Goal: Task Accomplishment & Management: Manage account settings

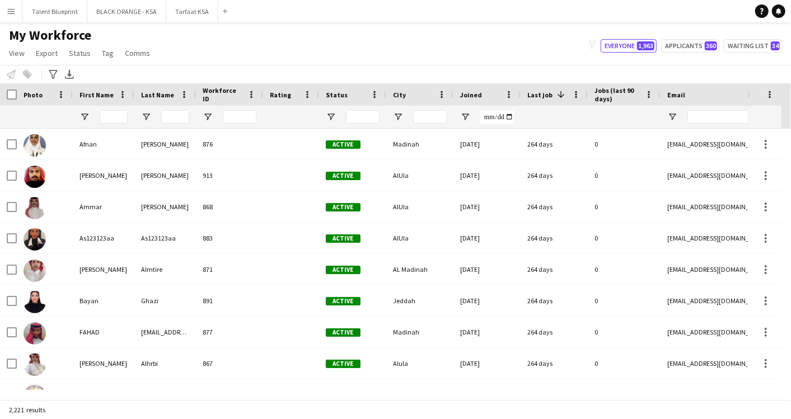
click at [6, 10] on button "Menu" at bounding box center [11, 11] width 22 height 22
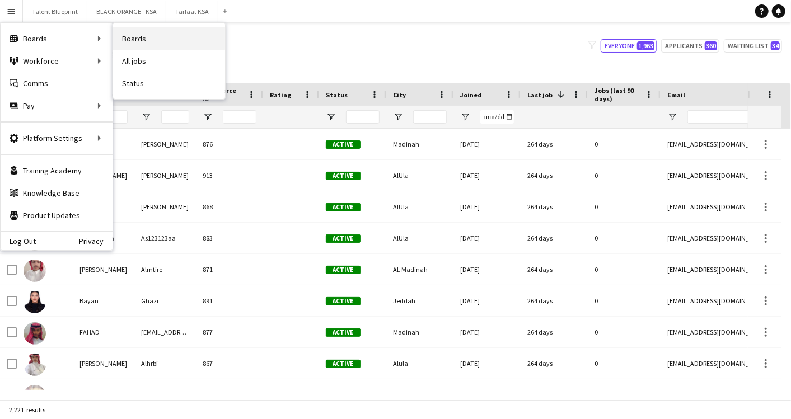
click at [151, 43] on link "Boards" at bounding box center [169, 38] width 112 height 22
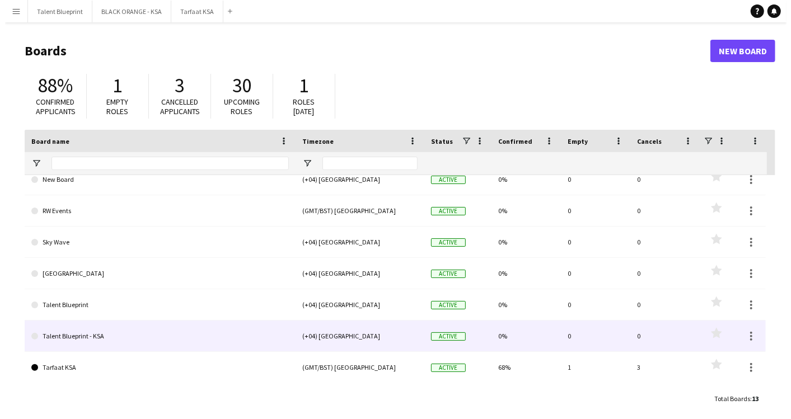
scroll to position [204, 0]
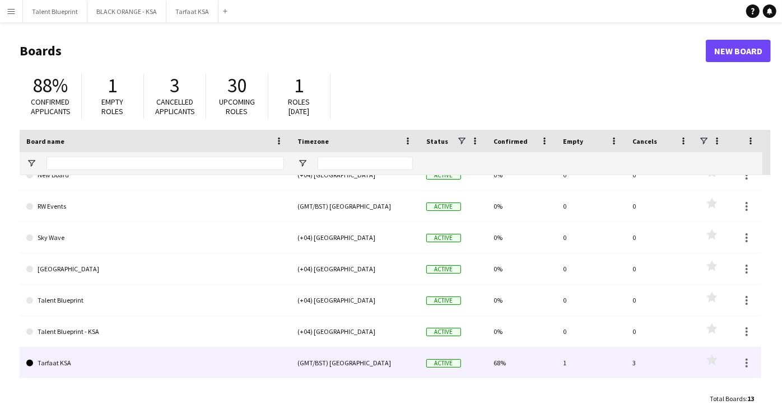
click at [62, 358] on link "Tarfaat KSA" at bounding box center [155, 363] width 258 height 31
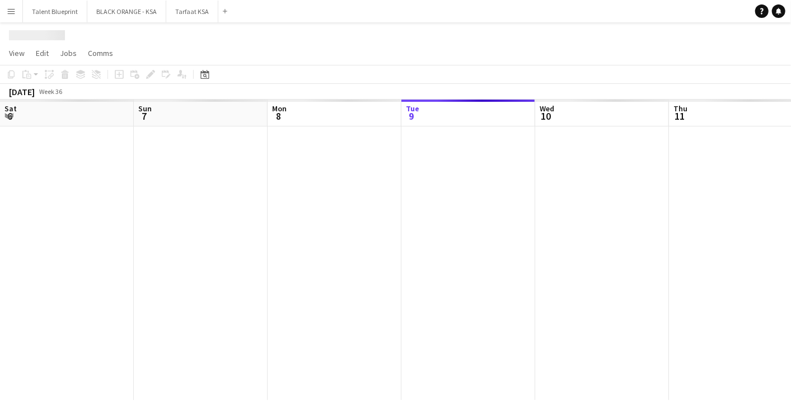
scroll to position [0, 267]
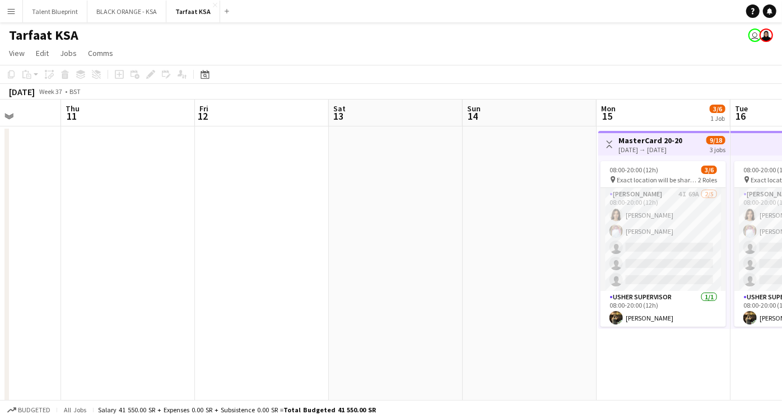
drag, startPoint x: 466, startPoint y: 200, endPoint x: 118, endPoint y: 203, distance: 348.9
click at [118, 203] on app-calendar-viewport "Mon 8 Tue 9 Wed 10 Thu 11 Fri 12 Sat 13 Sun 14 Mon 15 3/6 1 Job Tue 16 3/6 1 Jo…" at bounding box center [391, 288] width 782 height 377
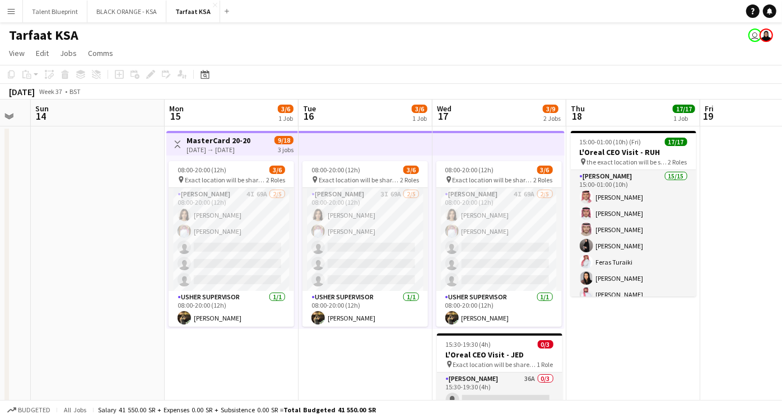
drag, startPoint x: 478, startPoint y: 229, endPoint x: 58, endPoint y: 222, distance: 420.6
click at [58, 222] on app-calendar-viewport "Thu 11 Fri 12 Sat 13 Sun 14 Mon 15 3/6 1 Job Tue 16 3/6 1 Job Wed 17 3/9 2 Jobs…" at bounding box center [391, 288] width 782 height 377
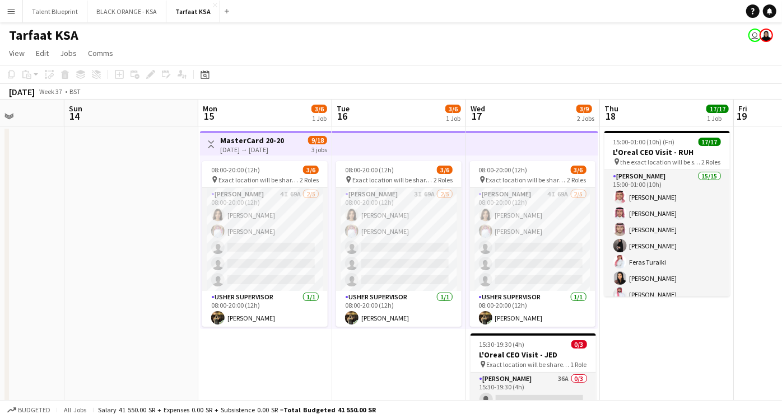
drag, startPoint x: 644, startPoint y: 331, endPoint x: 543, endPoint y: 330, distance: 101.4
click at [543, 330] on app-calendar-viewport "Thu 11 Fri 12 Sat 13 Sun 14 Mon 15 3/6 1 Job Tue 16 3/6 1 Job Wed 17 3/9 2 Jobs…" at bounding box center [391, 288] width 782 height 377
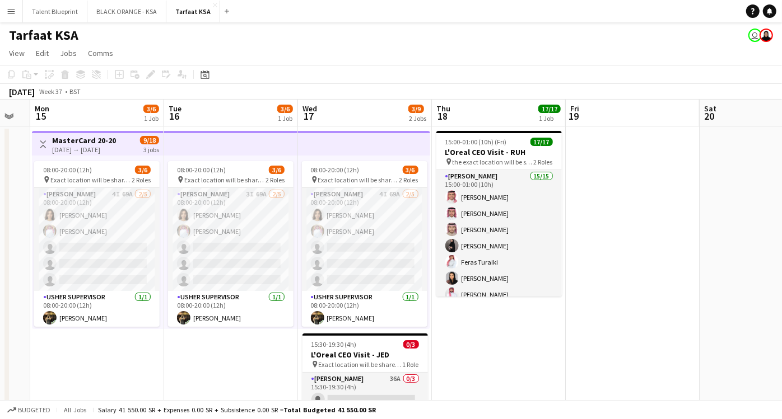
scroll to position [0, 393]
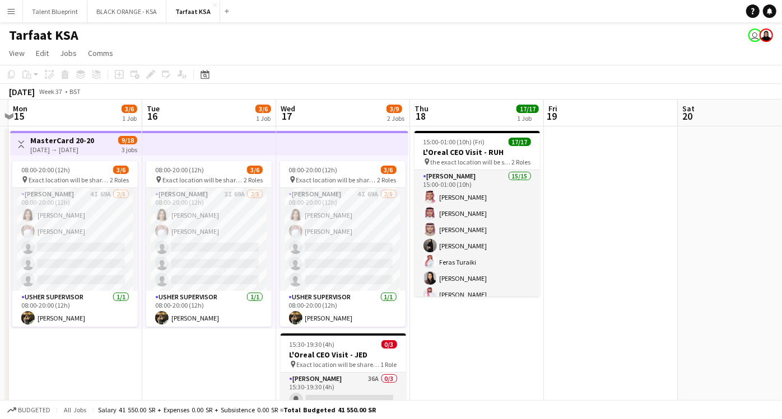
drag, startPoint x: 648, startPoint y: 315, endPoint x: 594, endPoint y: 314, distance: 54.3
click at [594, 314] on app-calendar-viewport "Fri 12 Sat 13 Sun 14 Mon 15 3/6 1 Job Tue 16 3/6 1 Job Wed 17 3/9 2 Jobs Thu 18…" at bounding box center [391, 288] width 782 height 377
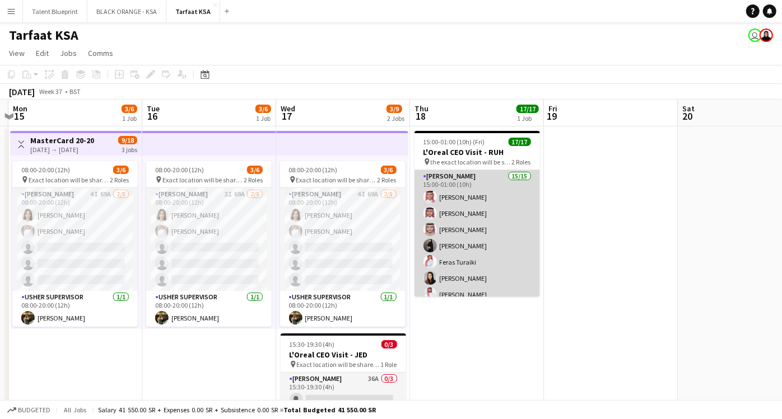
click at [462, 208] on app-card-role "[PERSON_NAME] 15/15 15:00-01:00 (10h) [PERSON_NAME] [PERSON_NAME] [PERSON_NAME]…" at bounding box center [476, 302] width 125 height 265
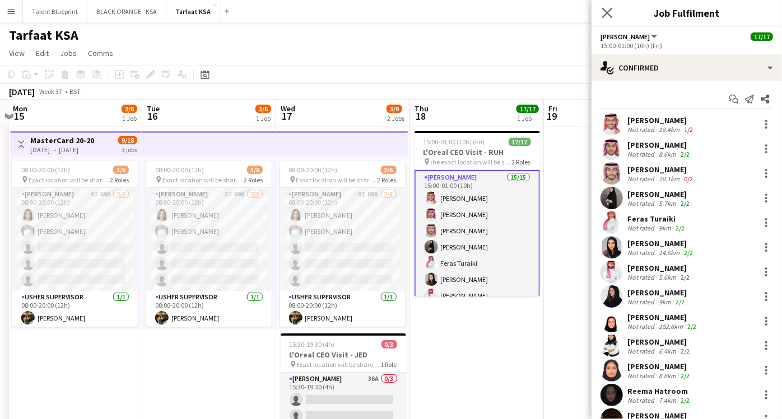
click at [613, 13] on app-icon "Close pop-in" at bounding box center [607, 13] width 16 height 16
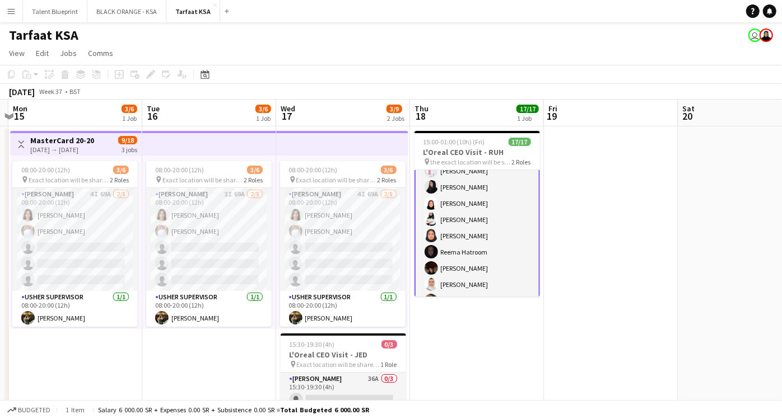
scroll to position [194, 0]
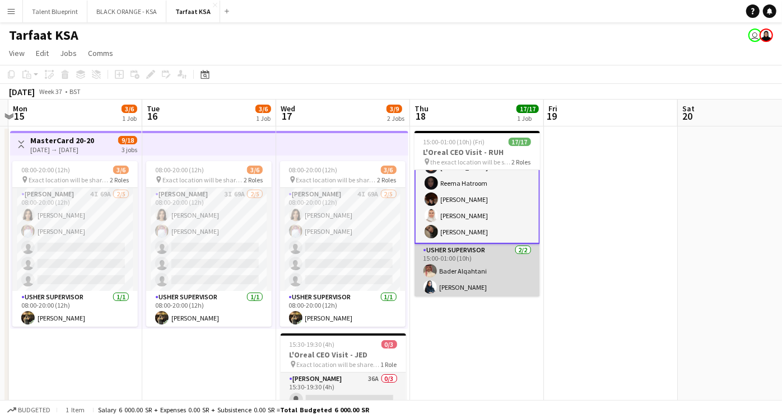
click at [470, 270] on app-card-role "[PERSON_NAME] Supervisor [DATE] 15:00-01:00 (10h) [PERSON_NAME] [PERSON_NAME]" at bounding box center [476, 271] width 125 height 54
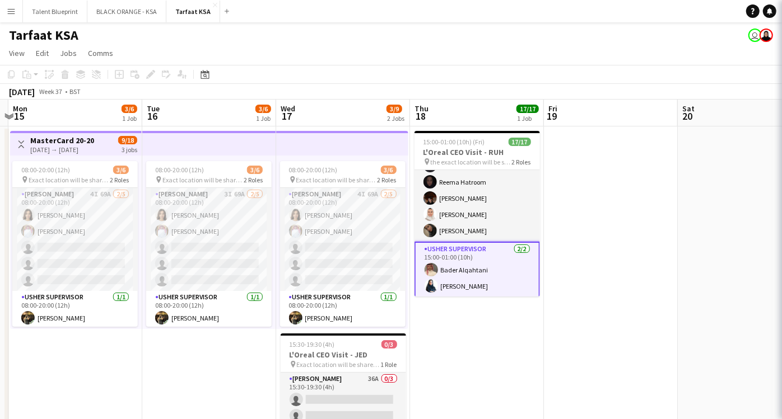
scroll to position [193, 0]
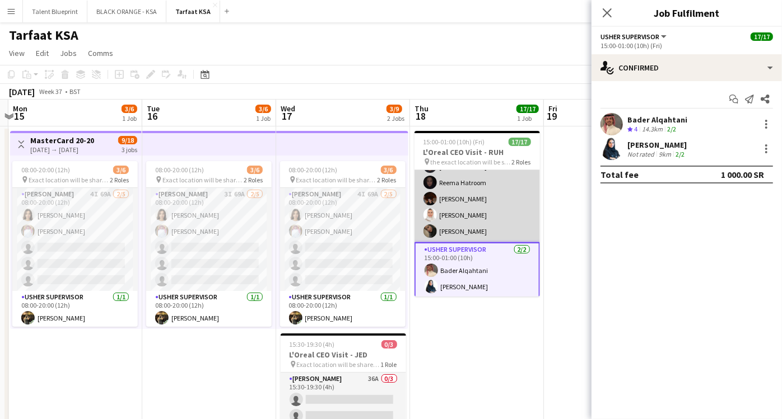
click at [480, 192] on app-card-role "[PERSON_NAME] 15/15 15:00-01:00 (10h) [PERSON_NAME] [PERSON_NAME] [PERSON_NAME]…" at bounding box center [476, 109] width 125 height 265
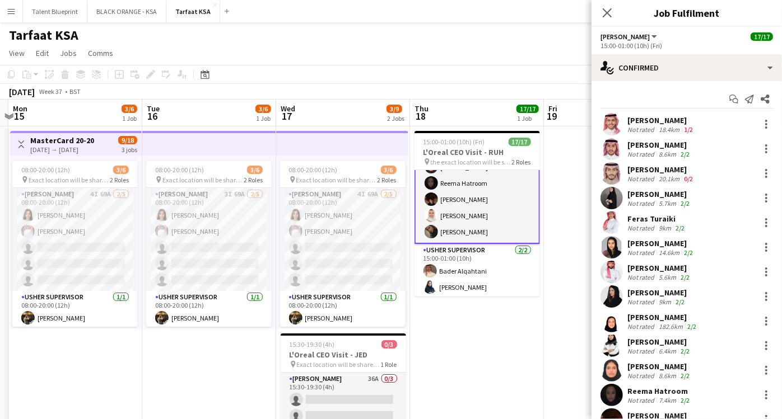
scroll to position [0, 0]
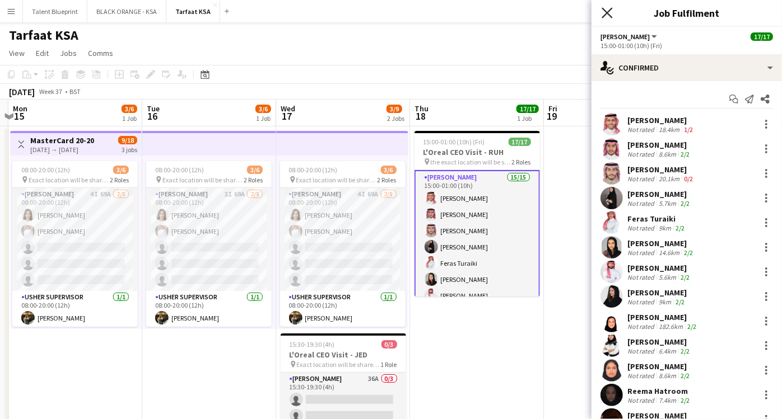
click at [608, 12] on icon at bounding box center [606, 12] width 11 height 11
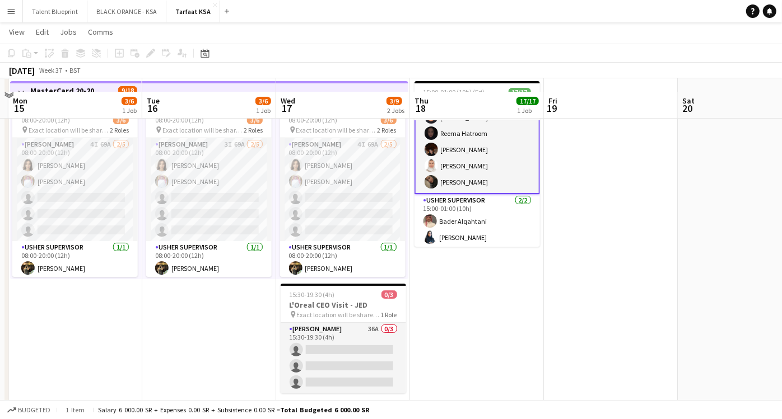
scroll to position [62, 0]
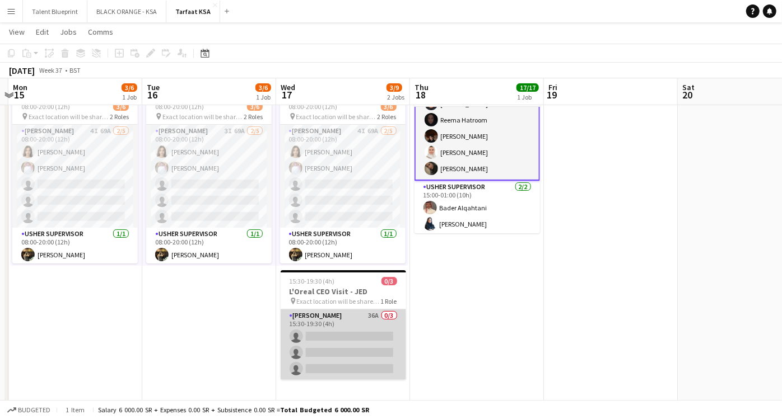
click at [385, 316] on app-card-role "[PERSON_NAME] 36A 0/3 15:30-19:30 (4h) single-neutral-actions single-neutral-ac…" at bounding box center [343, 345] width 125 height 71
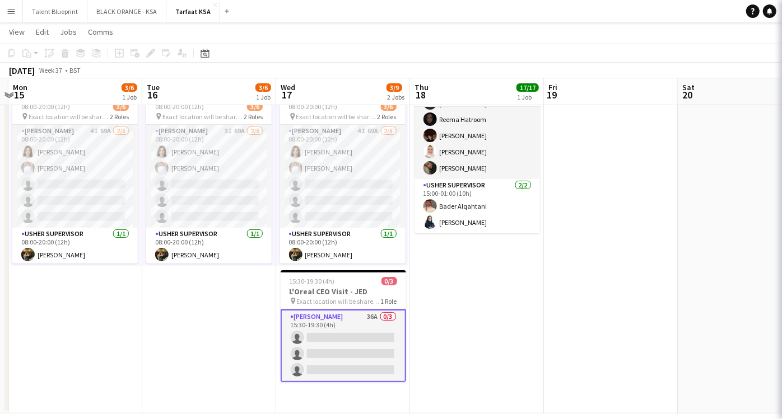
scroll to position [192, 0]
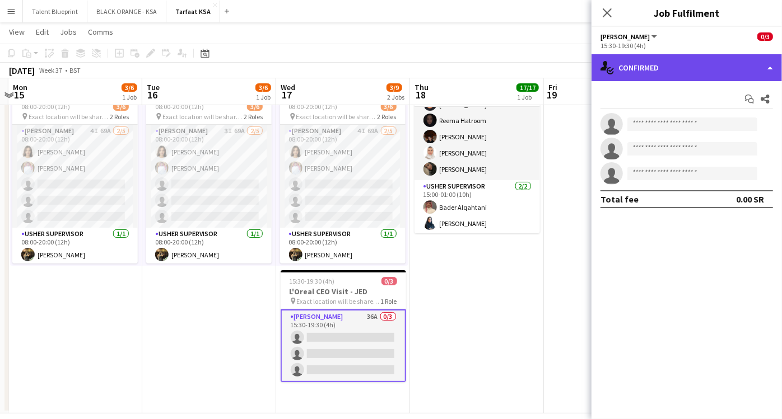
click at [767, 57] on div "single-neutral-actions-check-2 Confirmed" at bounding box center [686, 67] width 190 height 27
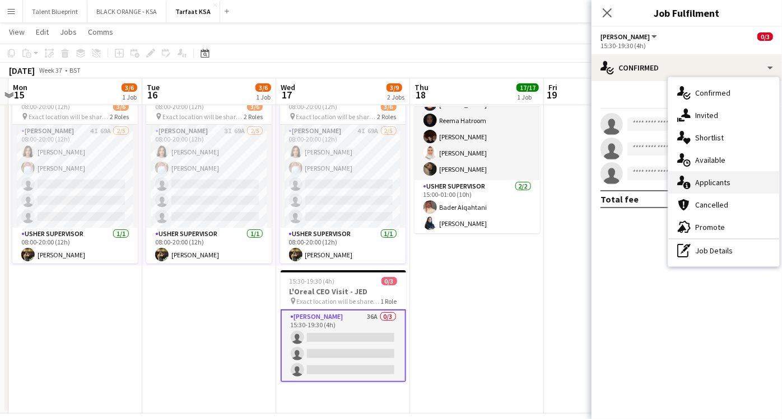
click at [718, 184] on span "Applicants" at bounding box center [712, 183] width 35 height 10
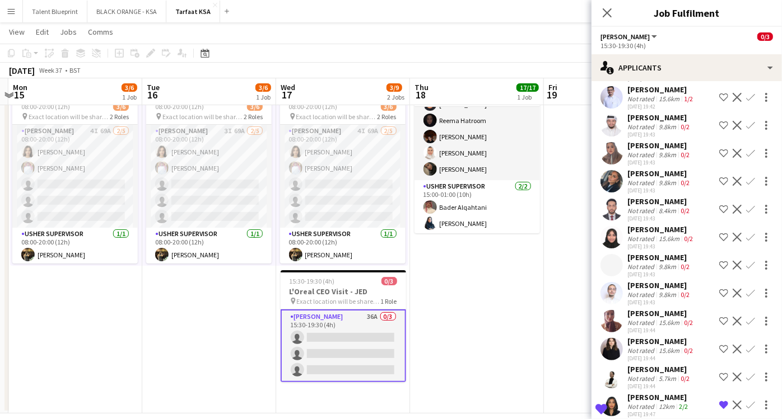
scroll to position [62, 0]
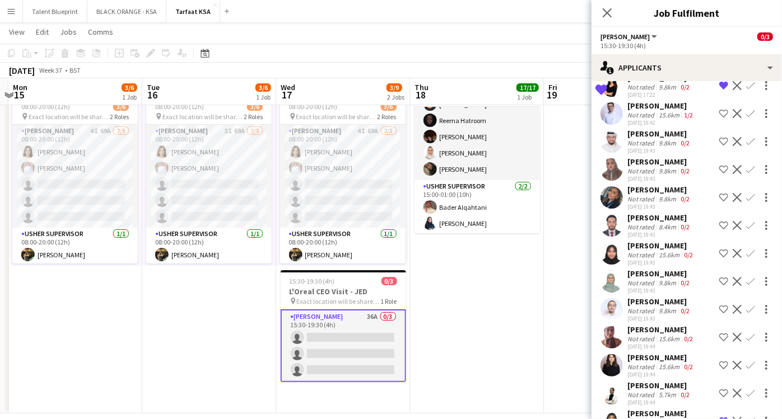
click at [654, 158] on div "[PERSON_NAME]" at bounding box center [659, 162] width 64 height 10
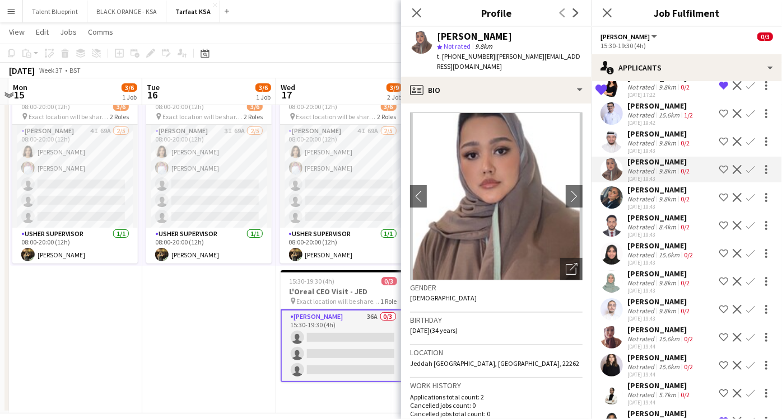
click at [661, 187] on div "[PERSON_NAME]" at bounding box center [659, 190] width 64 height 10
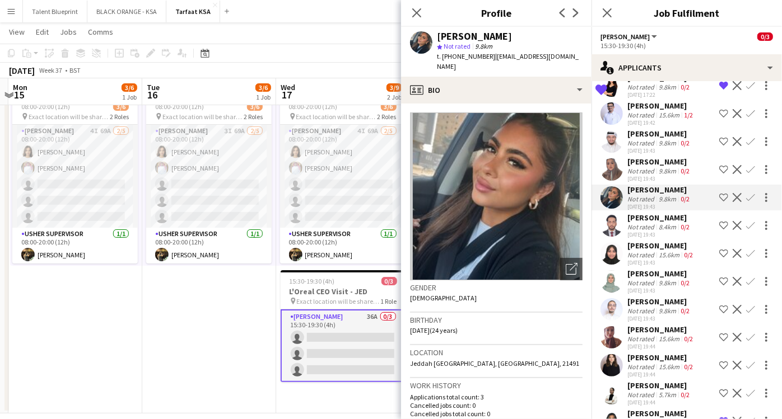
scroll to position [124, 0]
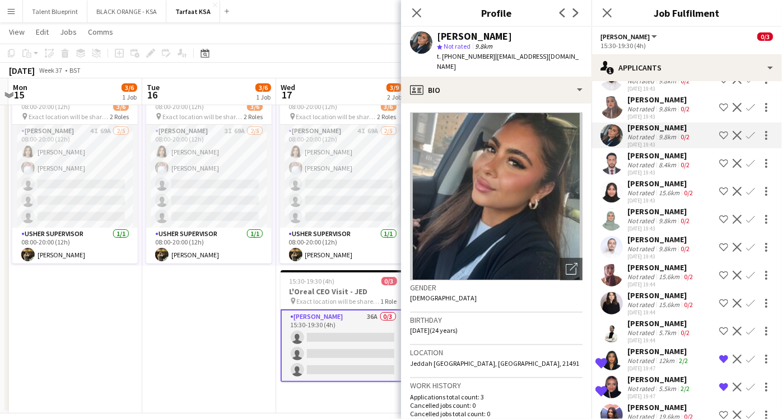
click at [651, 266] on div "[PERSON_NAME]" at bounding box center [661, 268] width 68 height 10
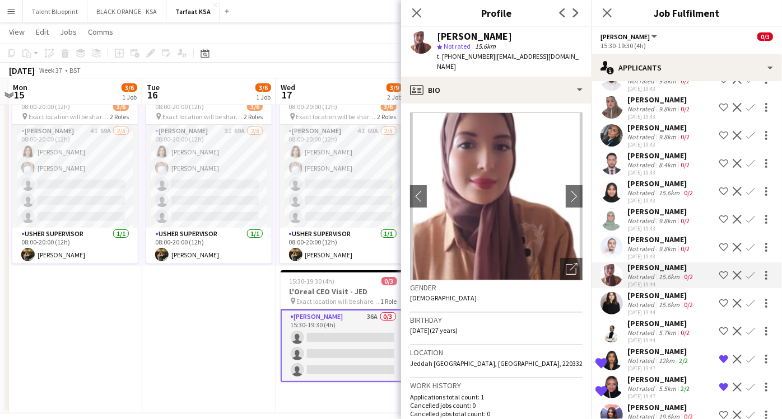
click at [663, 296] on div "[PERSON_NAME]" at bounding box center [661, 296] width 68 height 10
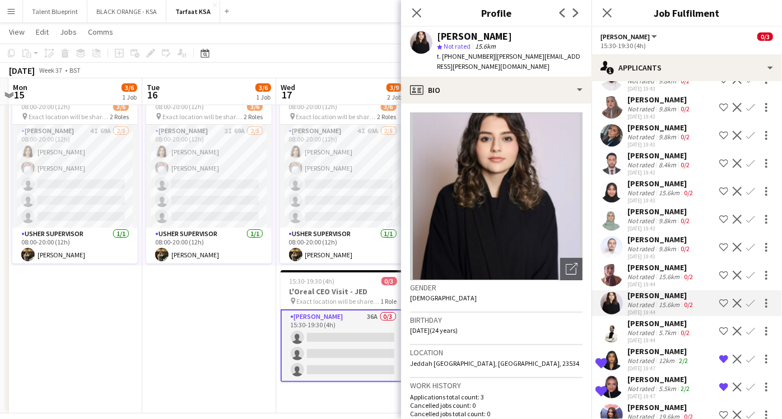
scroll to position [186, 0]
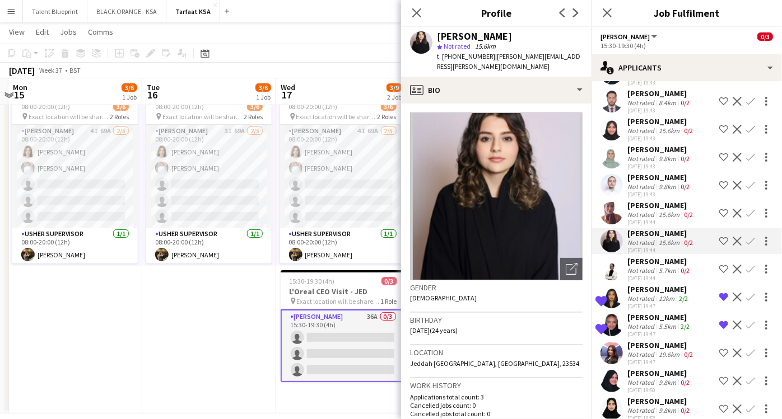
click at [659, 262] on div "[PERSON_NAME]" at bounding box center [659, 261] width 64 height 10
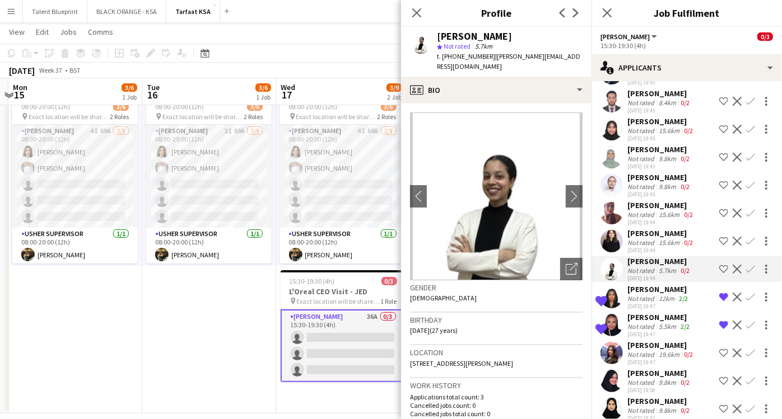
scroll to position [249, 0]
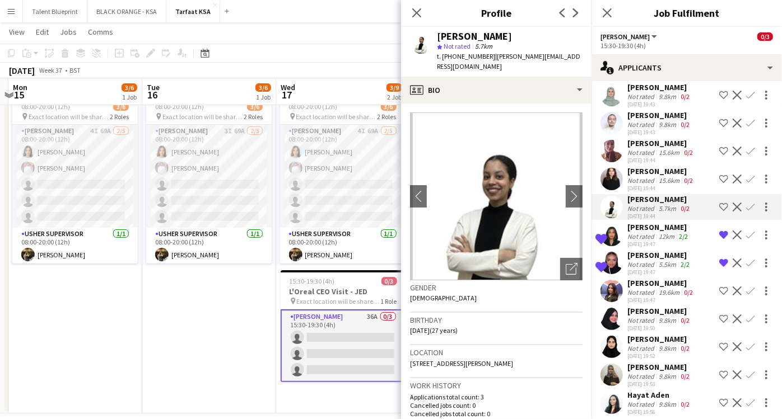
click at [660, 224] on div "[PERSON_NAME]" at bounding box center [658, 227] width 63 height 10
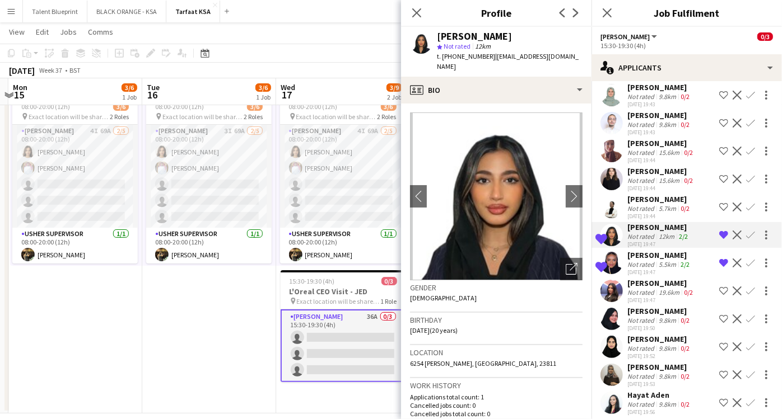
scroll to position [311, 0]
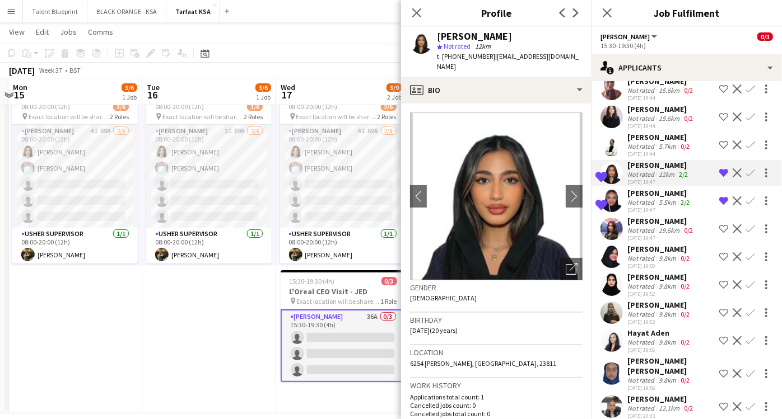
click at [646, 217] on div "[PERSON_NAME]" at bounding box center [661, 221] width 68 height 10
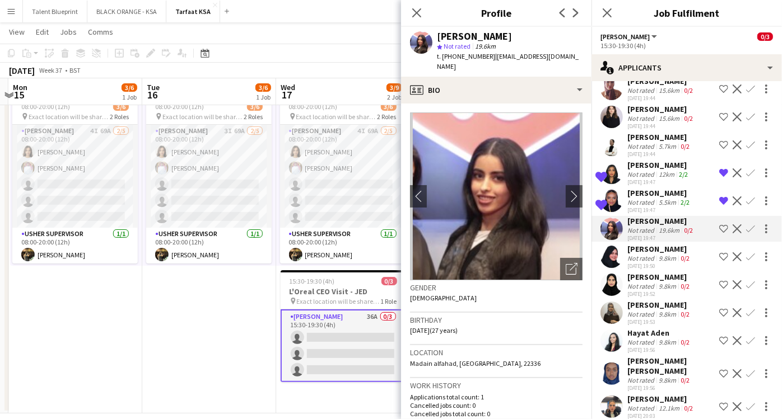
click at [645, 244] on div "[PERSON_NAME]" at bounding box center [659, 249] width 64 height 10
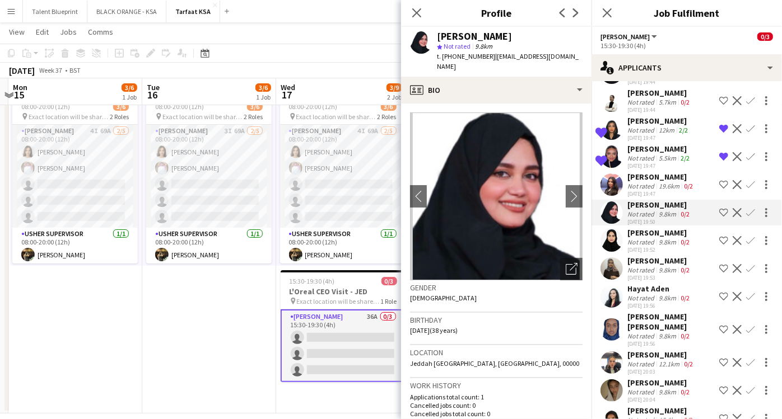
scroll to position [373, 0]
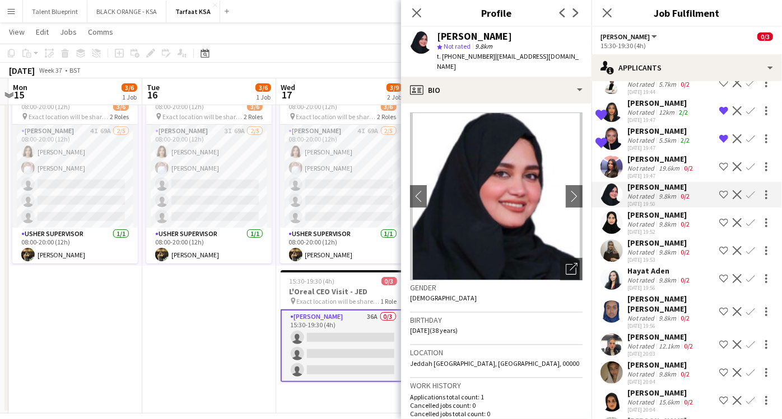
click at [647, 216] on div "[PERSON_NAME]" at bounding box center [659, 215] width 64 height 10
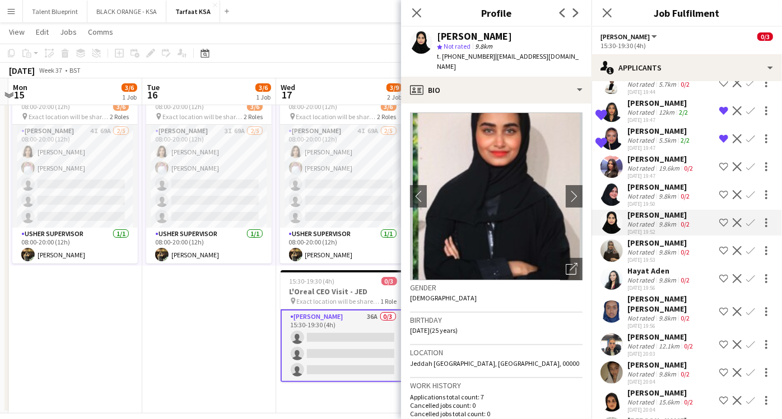
click at [643, 248] on div "Not rated" at bounding box center [641, 252] width 29 height 8
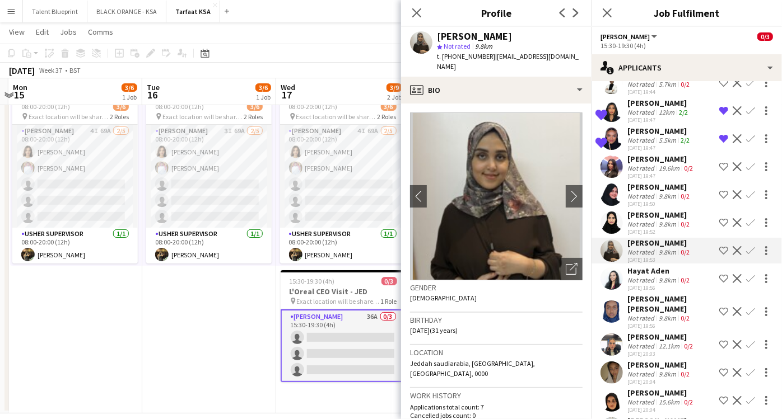
click at [643, 267] on div "Hayat Aden" at bounding box center [659, 271] width 64 height 10
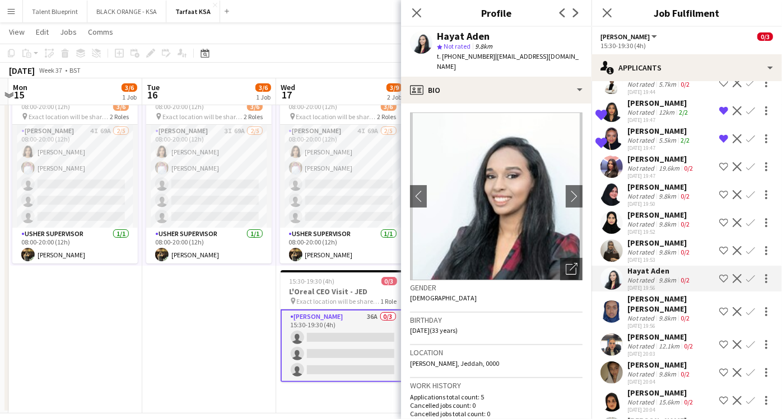
click at [642, 296] on div "[PERSON_NAME] [PERSON_NAME]" at bounding box center [670, 304] width 87 height 20
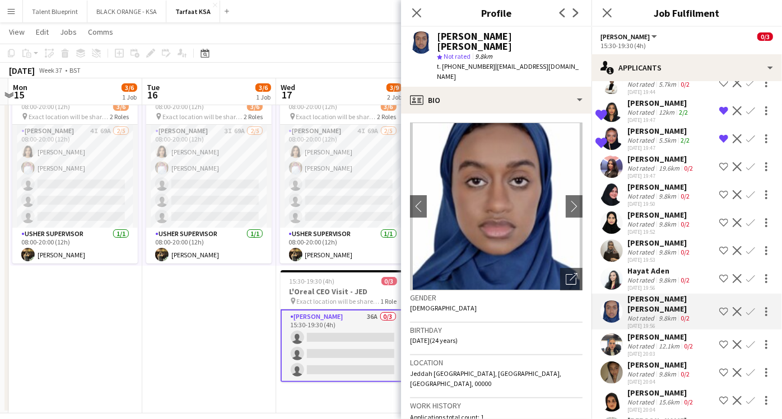
click at [652, 342] on div "Not rated" at bounding box center [641, 346] width 29 height 8
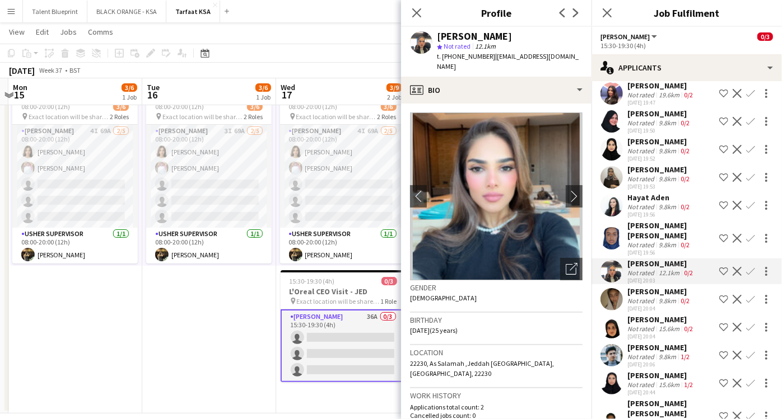
scroll to position [497, 0]
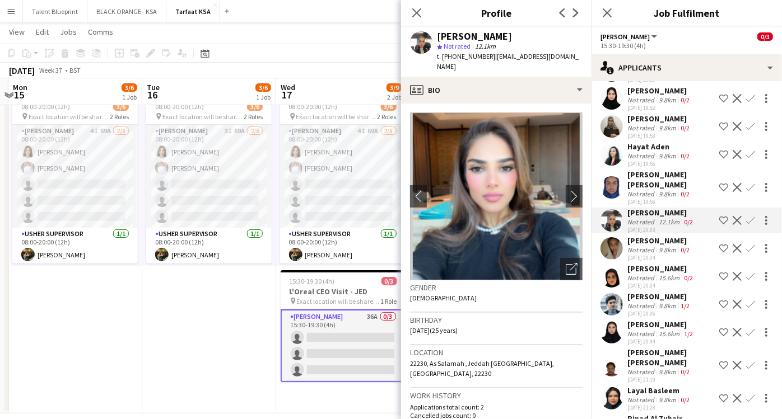
click at [647, 264] on div "[PERSON_NAME]" at bounding box center [661, 269] width 68 height 10
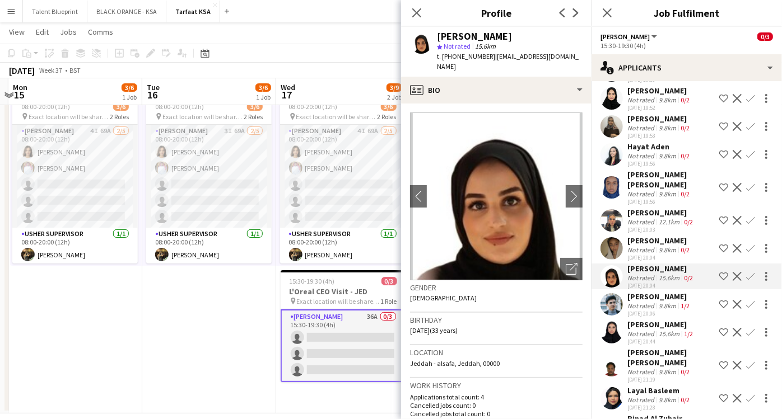
click at [650, 292] on div "[PERSON_NAME]" at bounding box center [659, 297] width 64 height 10
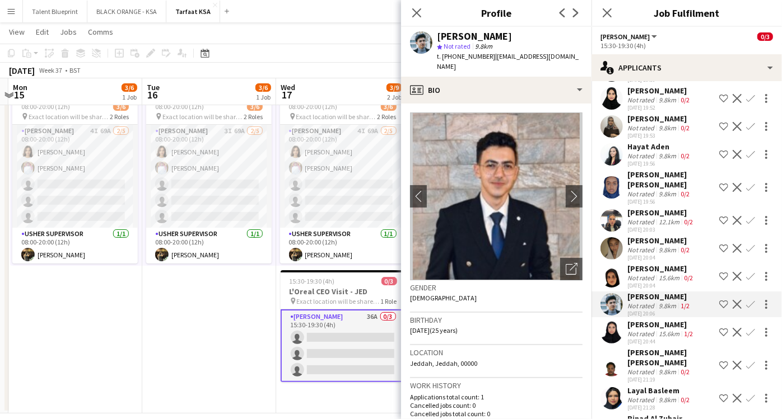
click at [651, 320] on div "[PERSON_NAME]" at bounding box center [661, 325] width 68 height 10
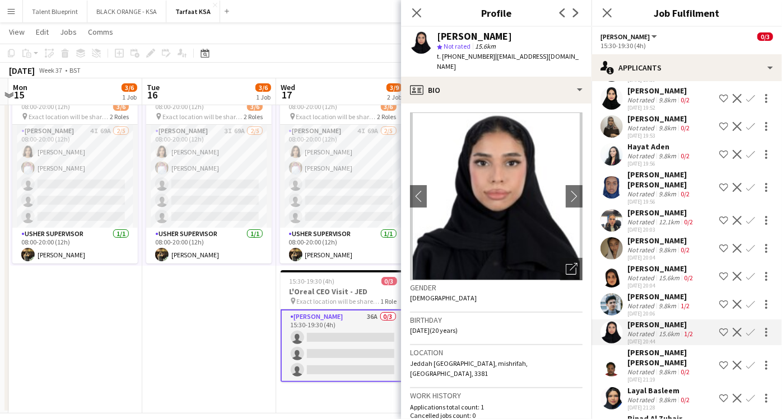
scroll to position [560, 0]
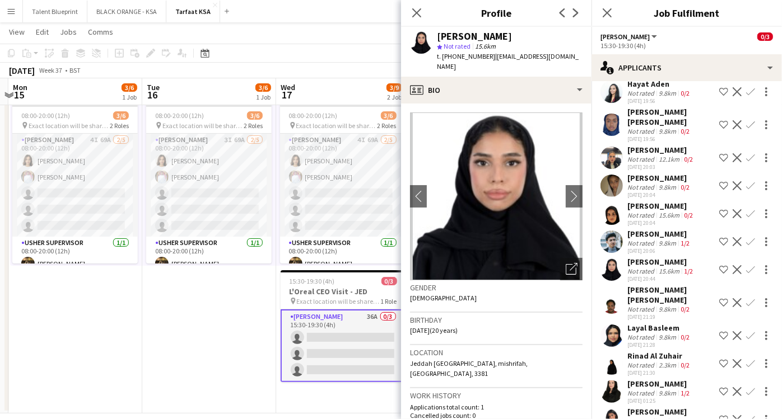
click at [648, 289] on div "[PERSON_NAME] [PERSON_NAME]" at bounding box center [670, 295] width 87 height 20
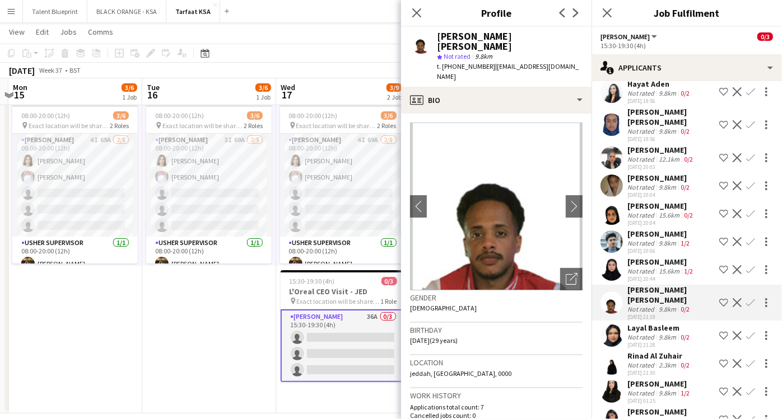
click at [652, 333] on div "Not rated" at bounding box center [641, 337] width 29 height 8
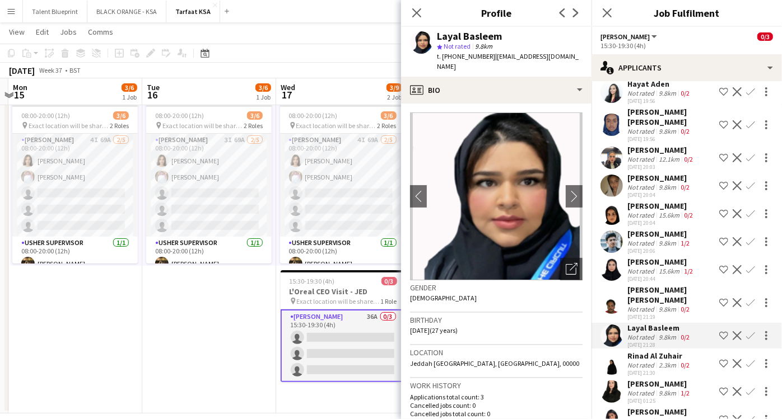
click at [651, 351] on div "Rinad Al Zuhair" at bounding box center [659, 356] width 64 height 10
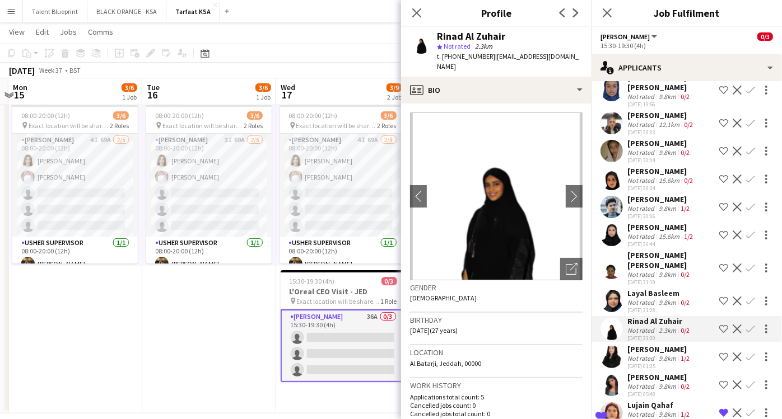
scroll to position [622, 0]
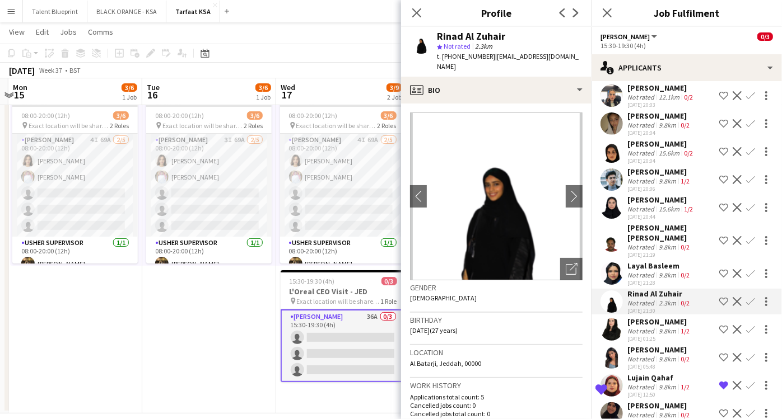
click at [656, 335] on div "[DATE] 01:25" at bounding box center [659, 338] width 64 height 7
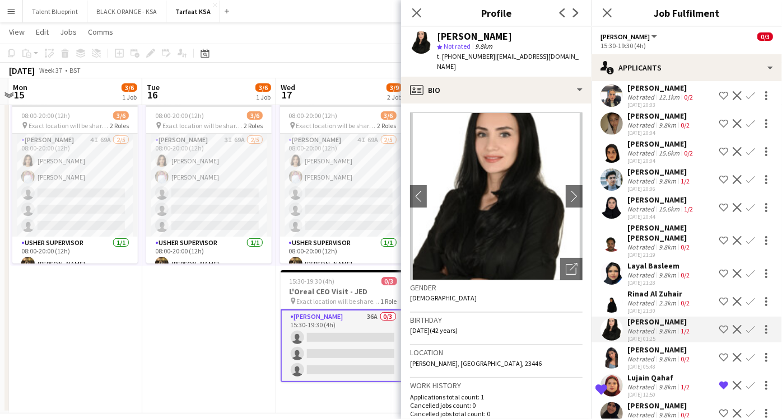
click at [645, 355] on div "Not rated" at bounding box center [641, 359] width 29 height 8
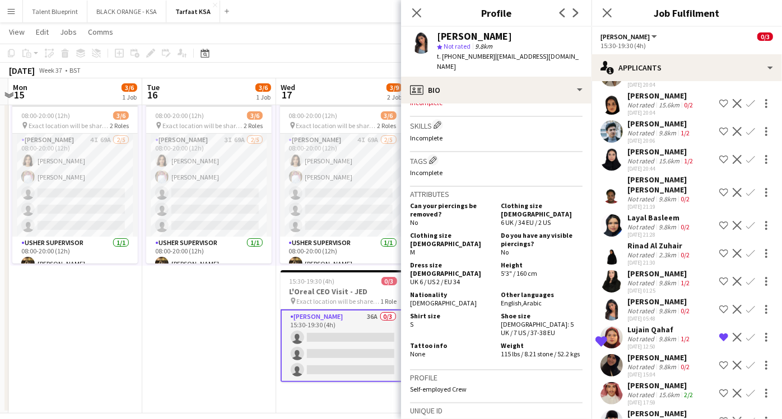
scroll to position [684, 0]
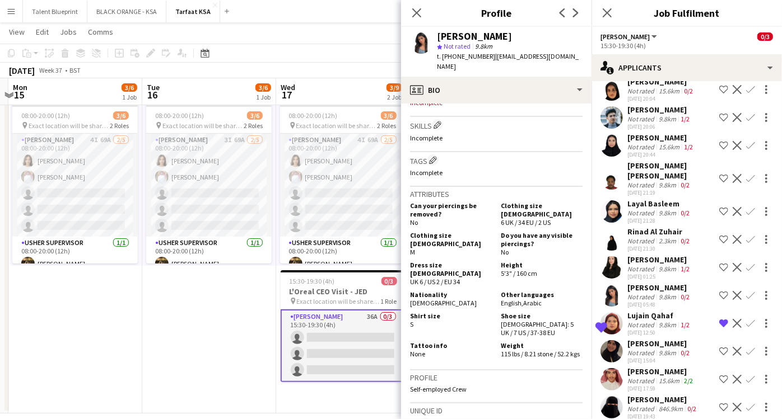
click at [640, 339] on div "[PERSON_NAME]" at bounding box center [659, 344] width 64 height 10
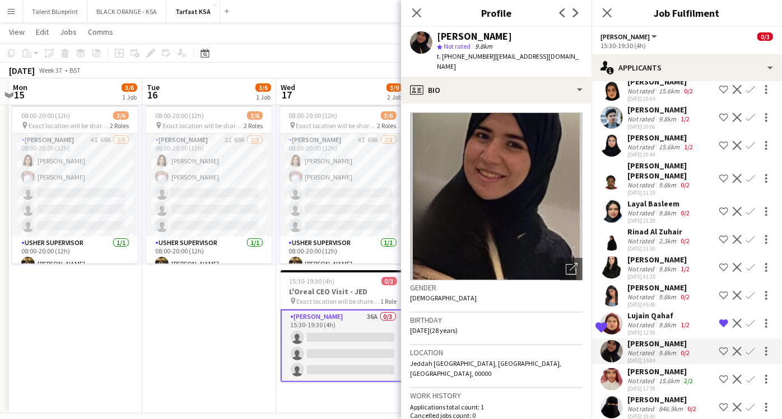
scroll to position [742, 0]
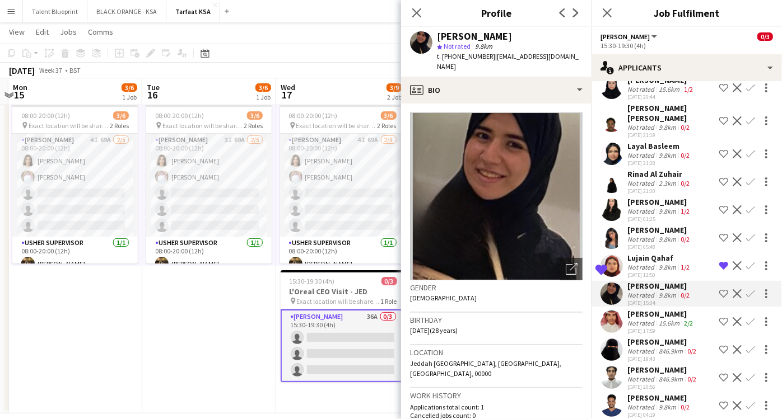
click at [648, 309] on div "[PERSON_NAME]" at bounding box center [661, 314] width 68 height 10
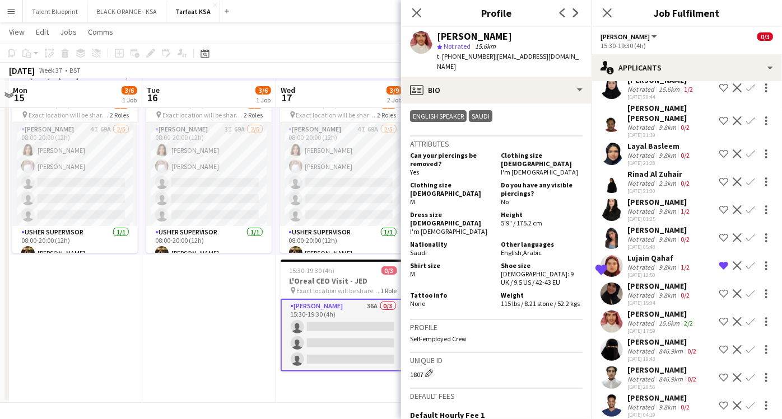
scroll to position [75, 0]
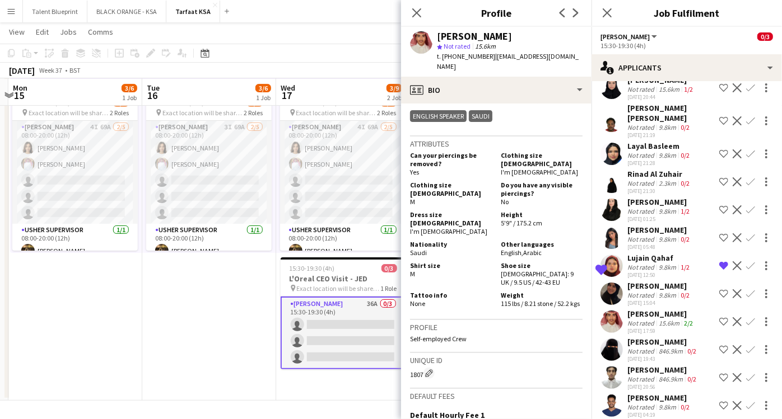
click at [651, 365] on div "[PERSON_NAME]" at bounding box center [662, 370] width 71 height 10
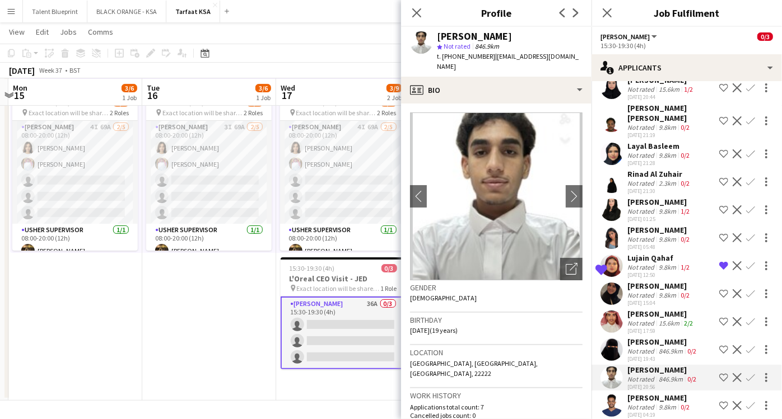
click at [649, 393] on div "[PERSON_NAME]" at bounding box center [659, 398] width 64 height 10
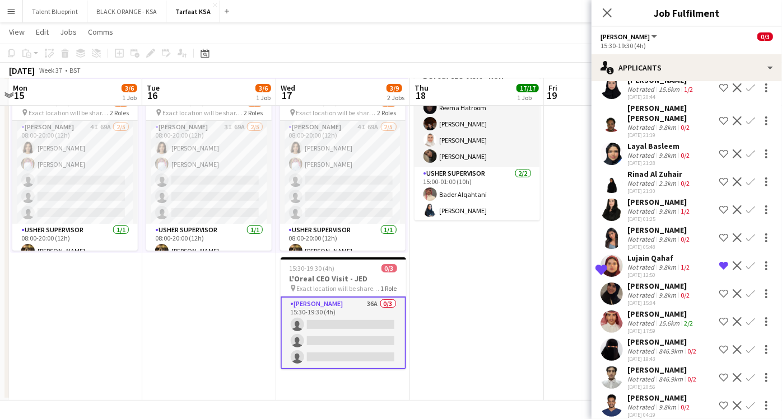
click at [647, 337] on div "[PERSON_NAME]" at bounding box center [662, 342] width 71 height 10
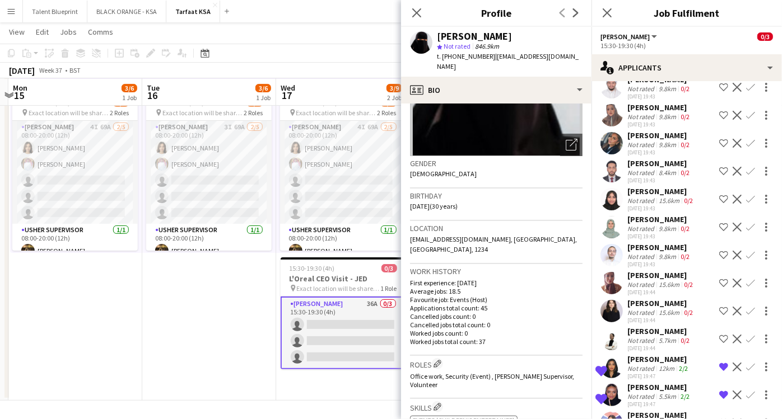
scroll to position [0, 0]
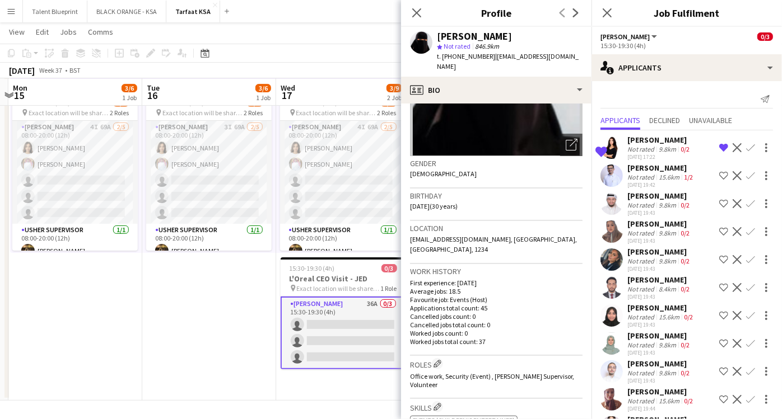
click at [651, 247] on div "[PERSON_NAME]" at bounding box center [659, 252] width 64 height 10
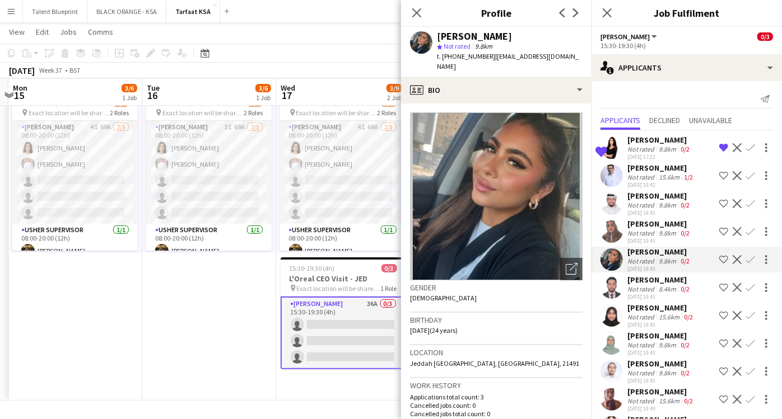
click at [652, 297] on div "[DATE] 19:43" at bounding box center [659, 296] width 64 height 7
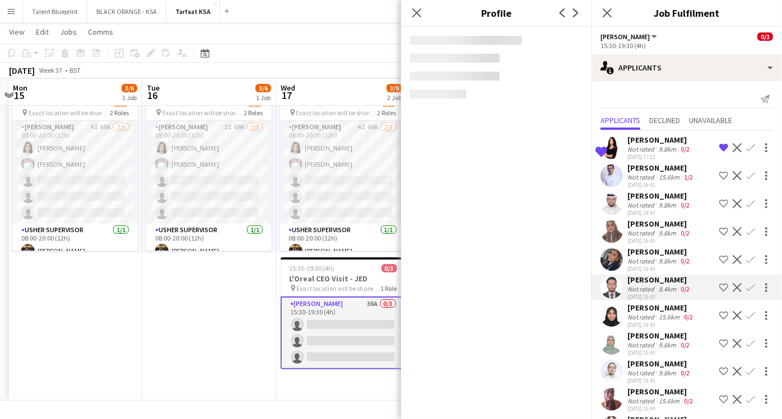
click at [649, 314] on div "Not rated" at bounding box center [641, 317] width 29 height 8
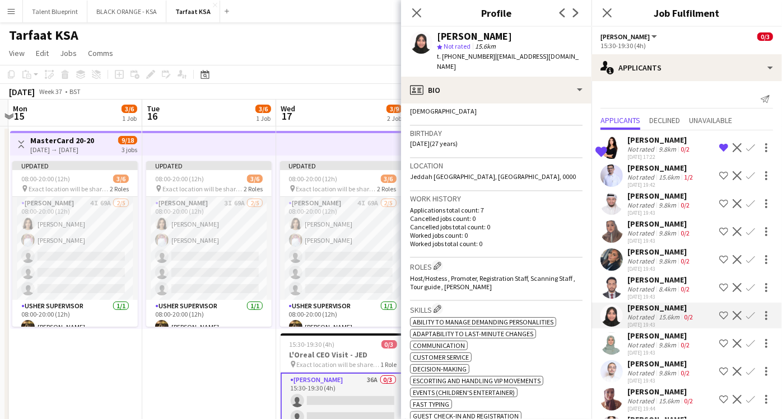
scroll to position [186, 0]
click at [413, 8] on icon at bounding box center [416, 12] width 11 height 11
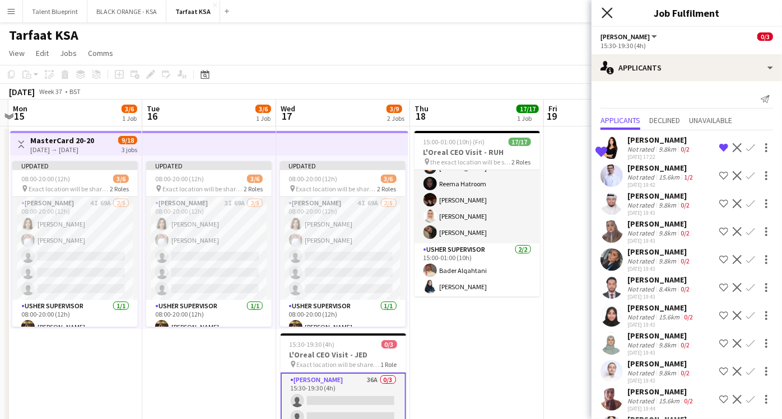
click at [606, 14] on icon at bounding box center [606, 12] width 11 height 11
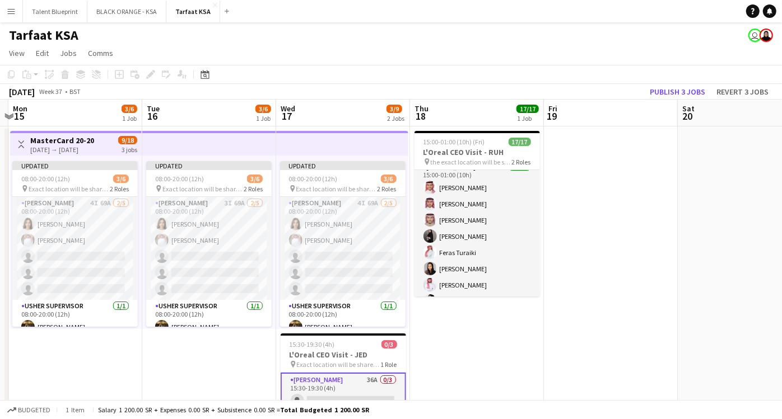
scroll to position [0, 0]
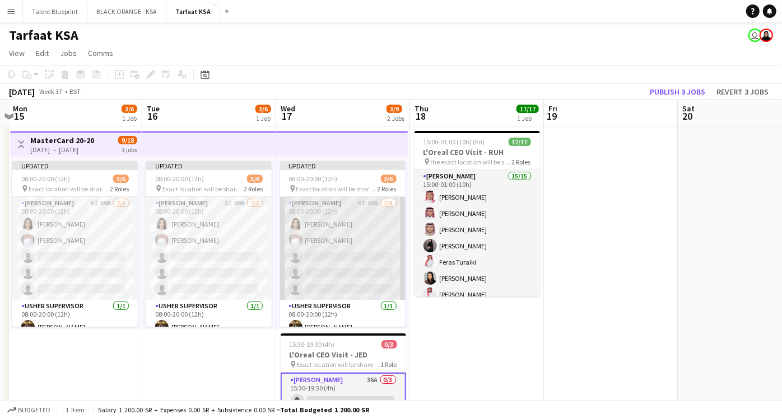
click at [350, 230] on app-card-role "[PERSON_NAME] 4I 69A [DATE] 08:00-20:00 (12h) [PERSON_NAME] single-neutral-acti…" at bounding box center [342, 248] width 125 height 103
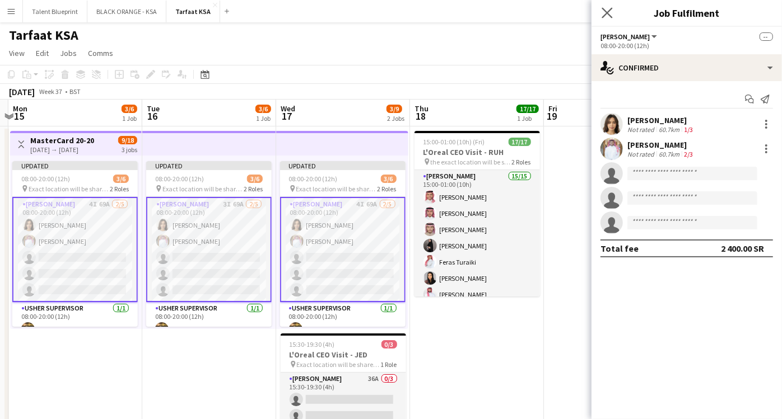
click at [602, 6] on app-icon "Close pop-in" at bounding box center [607, 13] width 16 height 16
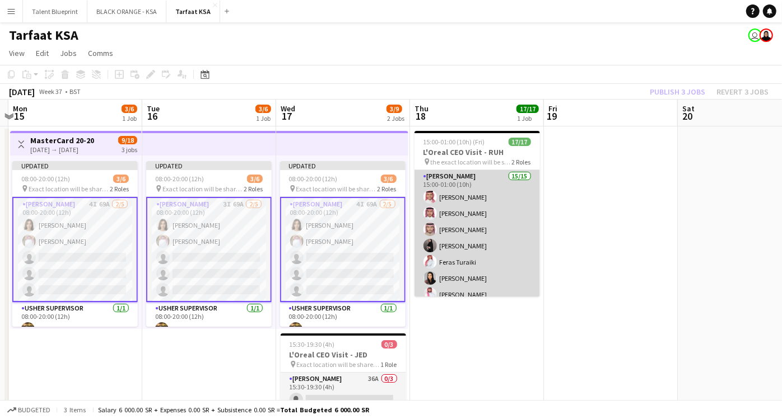
click at [463, 184] on app-card-role "[PERSON_NAME] 15/15 15:00-01:00 (10h) [PERSON_NAME] [PERSON_NAME] [PERSON_NAME]…" at bounding box center [476, 302] width 125 height 265
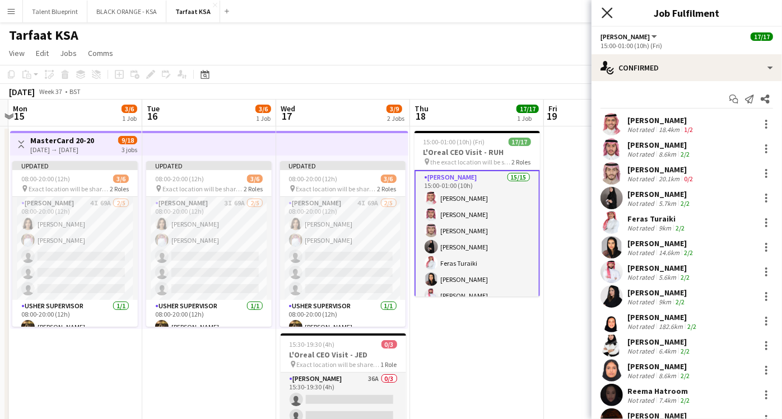
click at [608, 13] on icon at bounding box center [606, 12] width 11 height 11
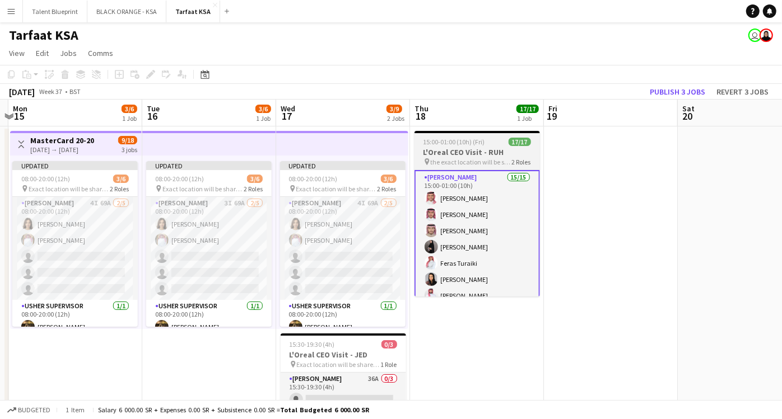
click at [474, 156] on h3 "L'Oreal CEO Visit - RUH" at bounding box center [476, 152] width 125 height 10
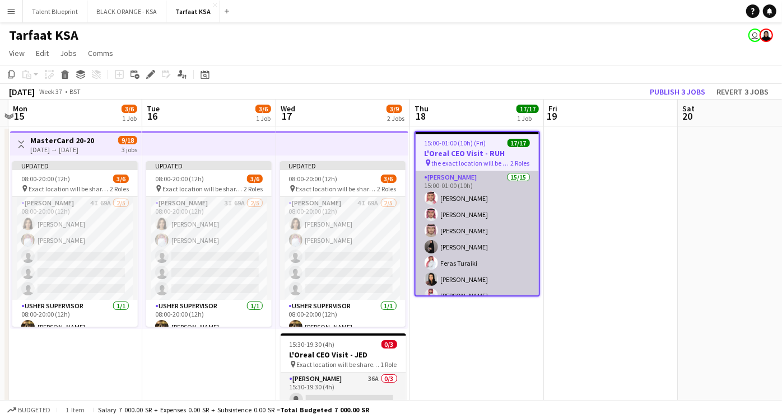
click at [464, 207] on app-card-role "[PERSON_NAME] 15/15 15:00-01:00 (10h) [PERSON_NAME] [PERSON_NAME] [PERSON_NAME]…" at bounding box center [477, 303] width 123 height 265
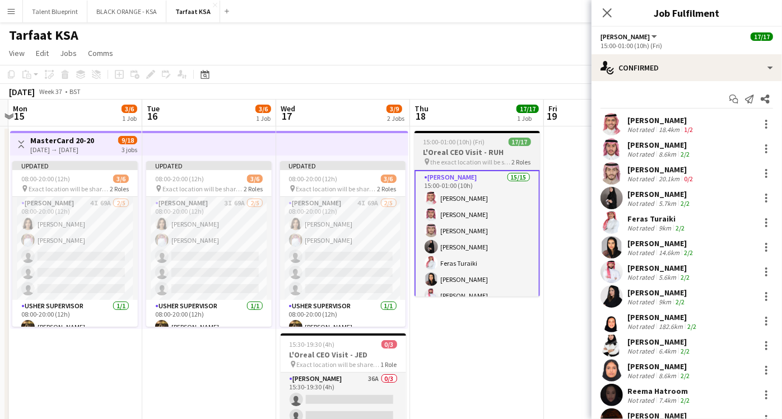
click at [492, 148] on h3 "L'Oreal CEO Visit - RUH" at bounding box center [476, 152] width 125 height 10
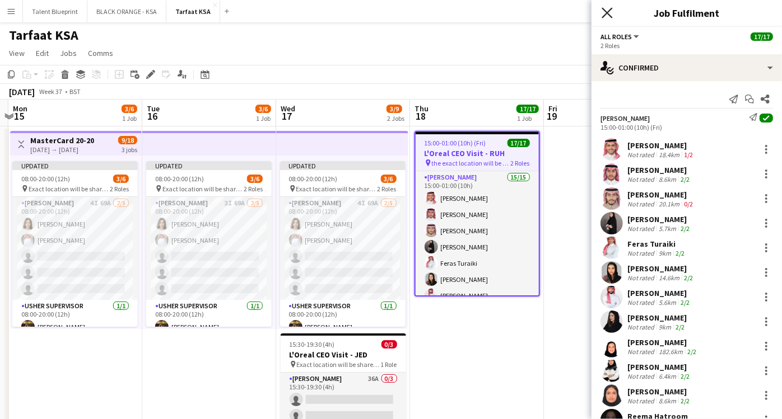
click at [604, 10] on icon at bounding box center [606, 12] width 11 height 11
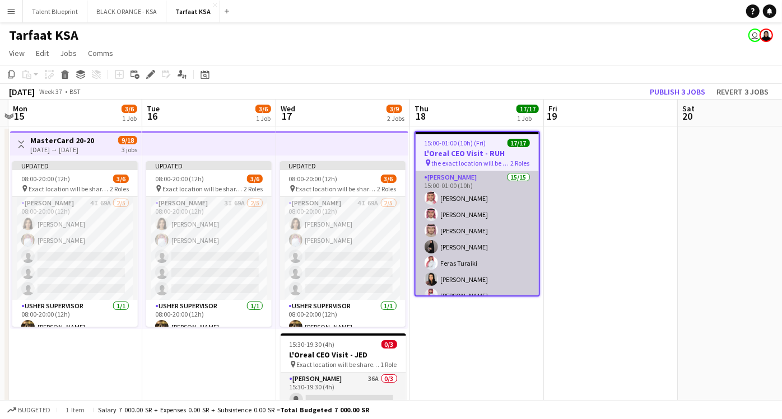
click at [456, 189] on app-card-role "[PERSON_NAME] 15/15 15:00-01:00 (10h) [PERSON_NAME] [PERSON_NAME] [PERSON_NAME]…" at bounding box center [477, 303] width 123 height 265
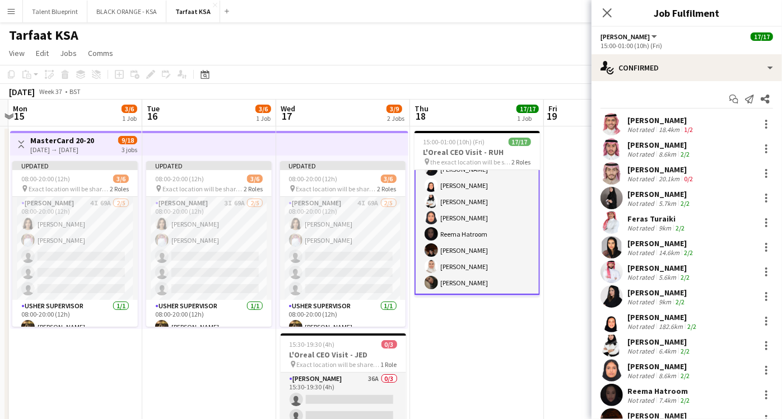
scroll to position [186, 0]
